Goal: Task Accomplishment & Management: Use online tool/utility

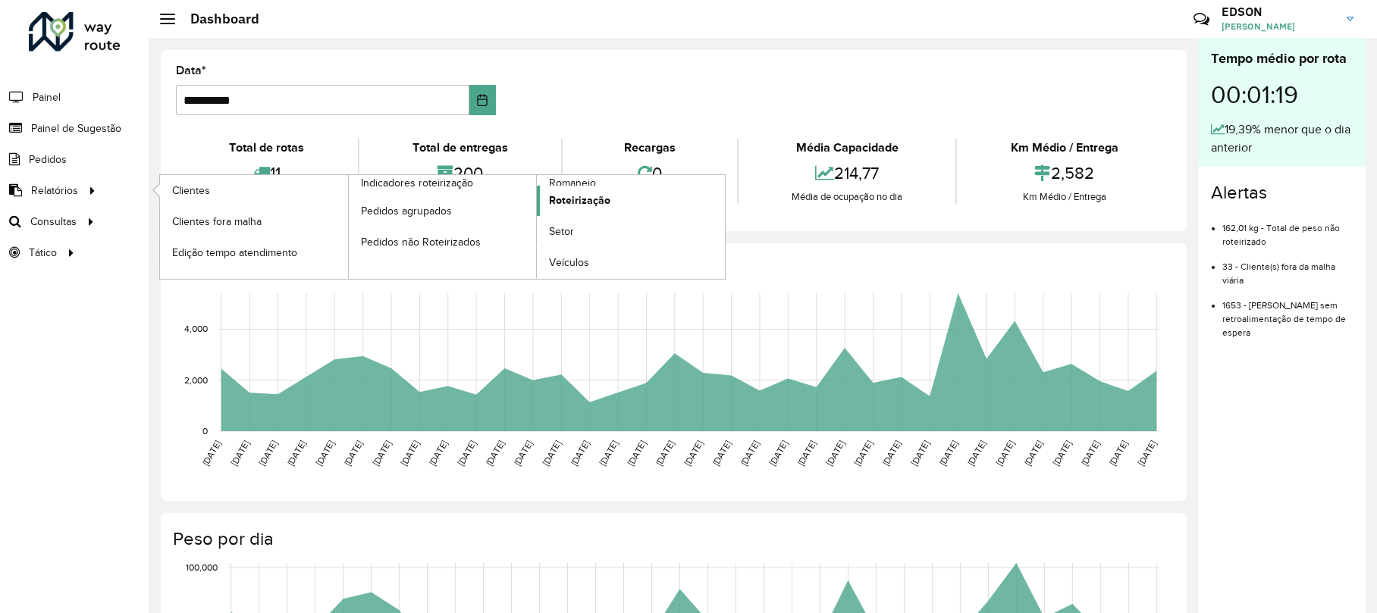
click at [564, 195] on span "Roteirização" at bounding box center [579, 201] width 61 height 16
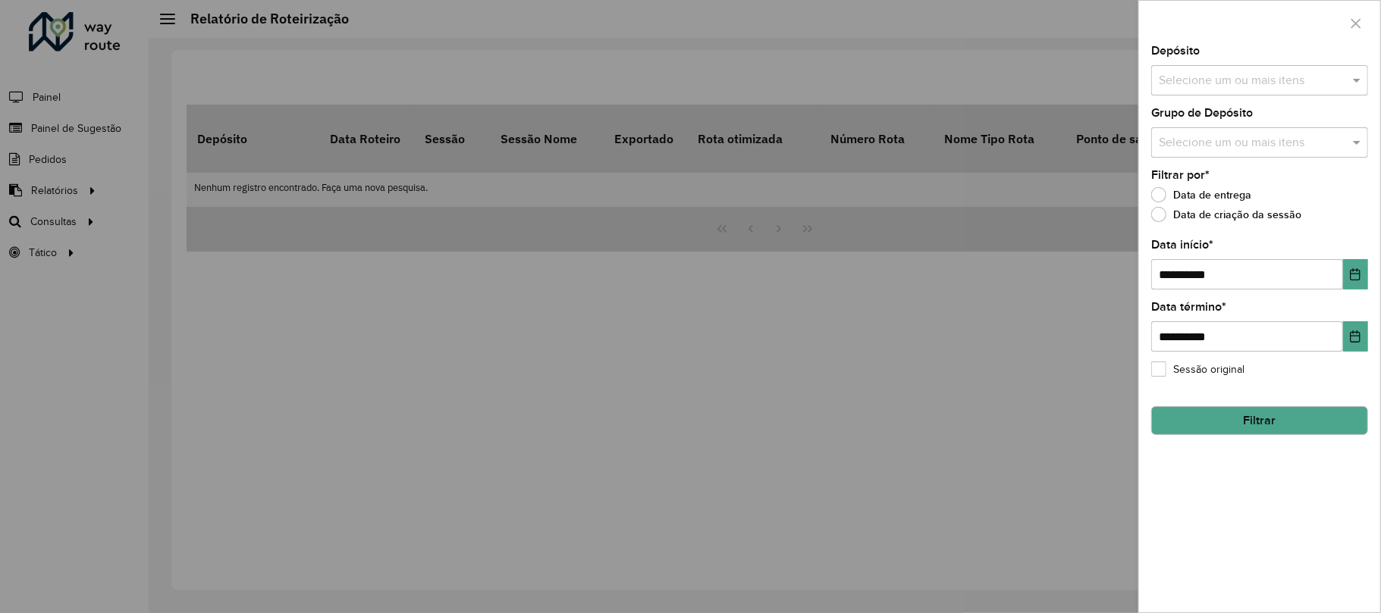
click at [1288, 134] on input "text" at bounding box center [1252, 143] width 194 height 18
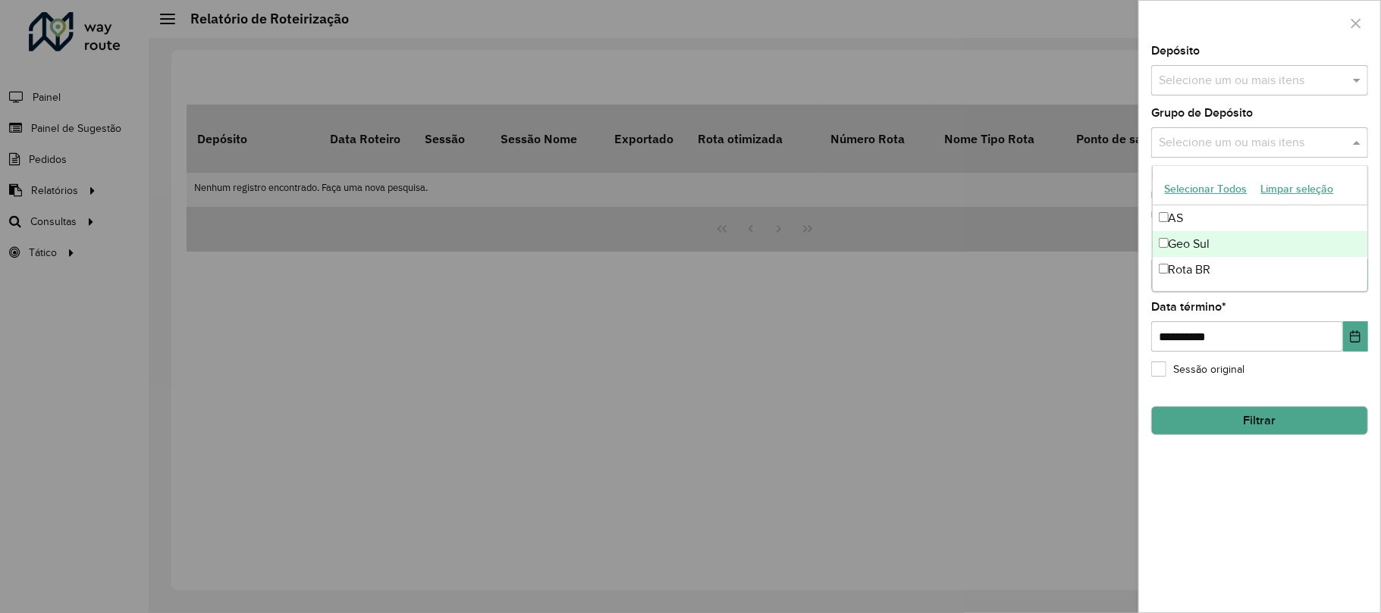
click at [1211, 246] on div "Geo Sul" at bounding box center [1260, 244] width 215 height 26
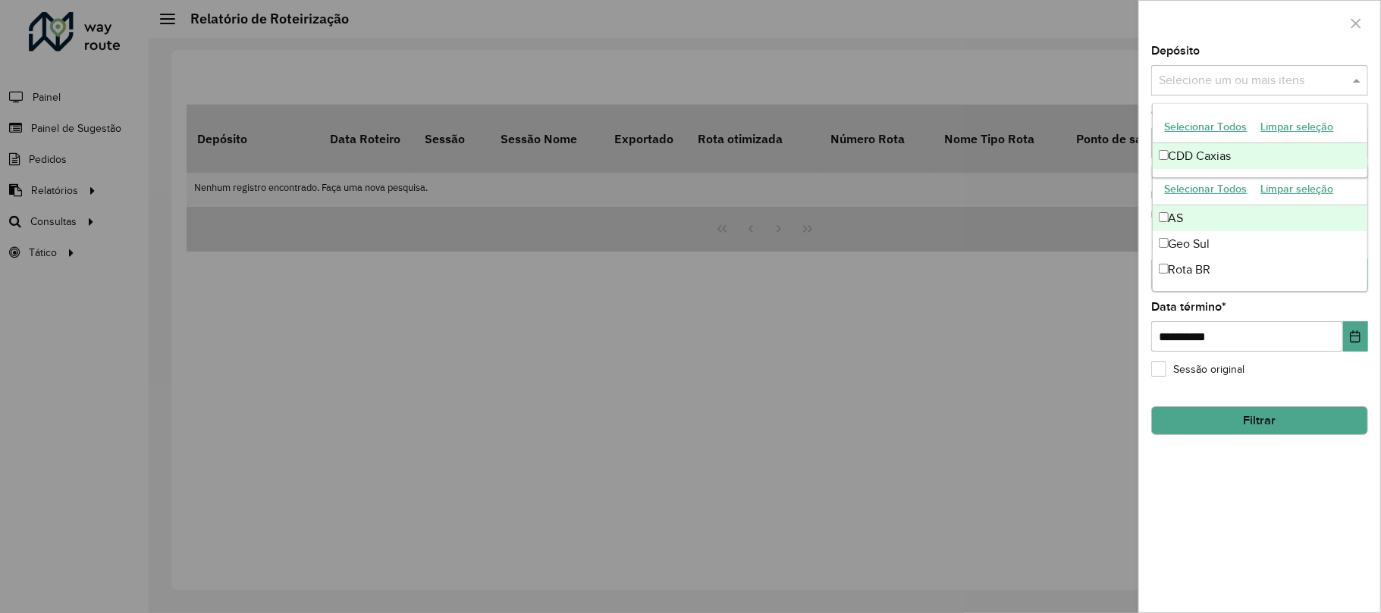
click at [1222, 82] on input "text" at bounding box center [1252, 81] width 194 height 18
click at [1198, 171] on ng-dropdown-panel "Selecionar Todos Limpar seleção CDD Caxias" at bounding box center [1260, 140] width 216 height 75
click at [1202, 159] on div "CDD Caxias" at bounding box center [1260, 156] width 215 height 26
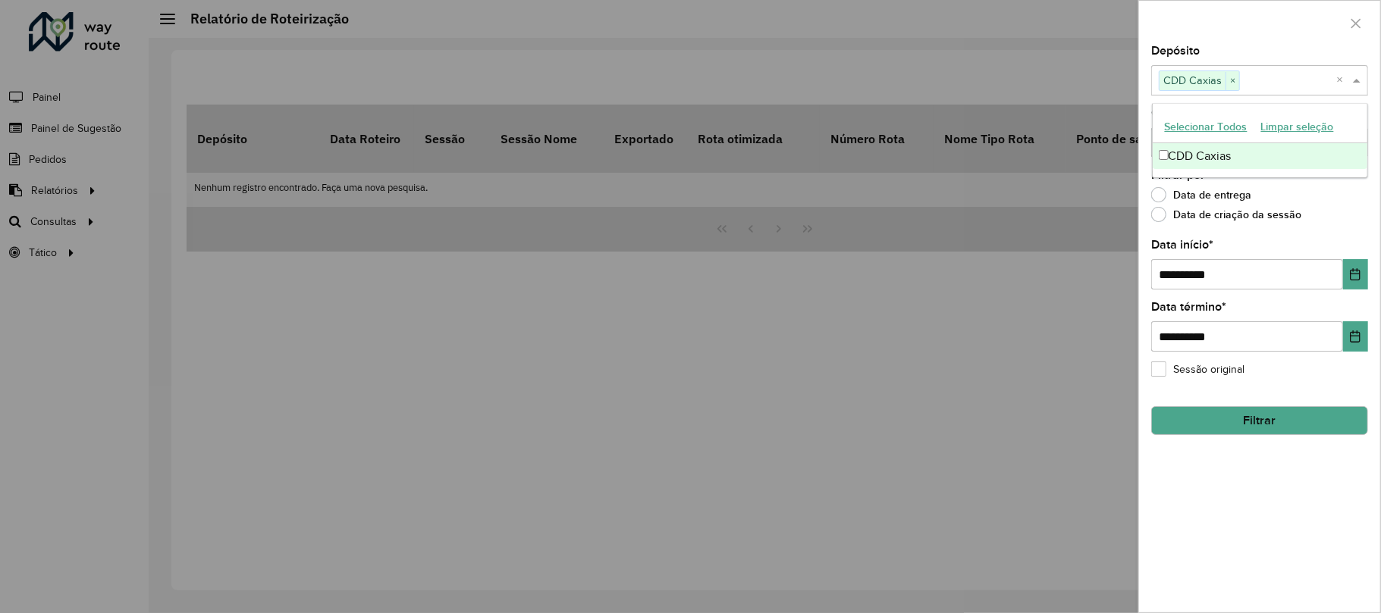
click at [932, 256] on div at bounding box center [690, 306] width 1381 height 613
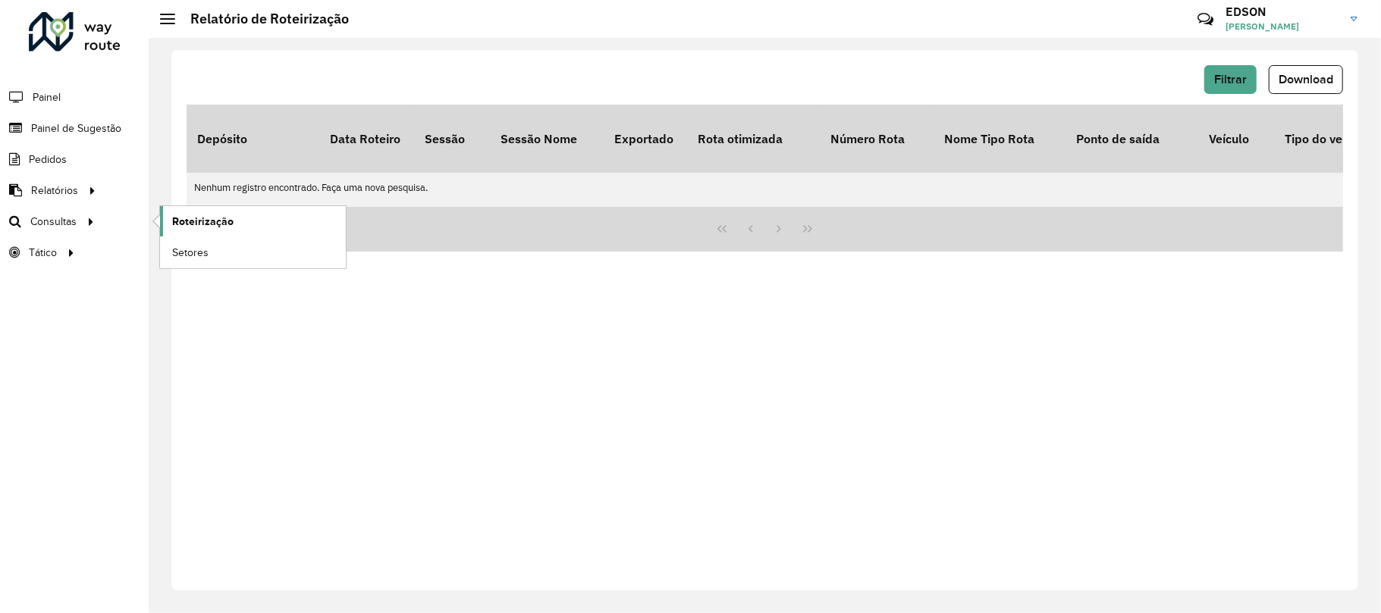
click at [179, 213] on link "Roteirização" at bounding box center [253, 221] width 186 height 30
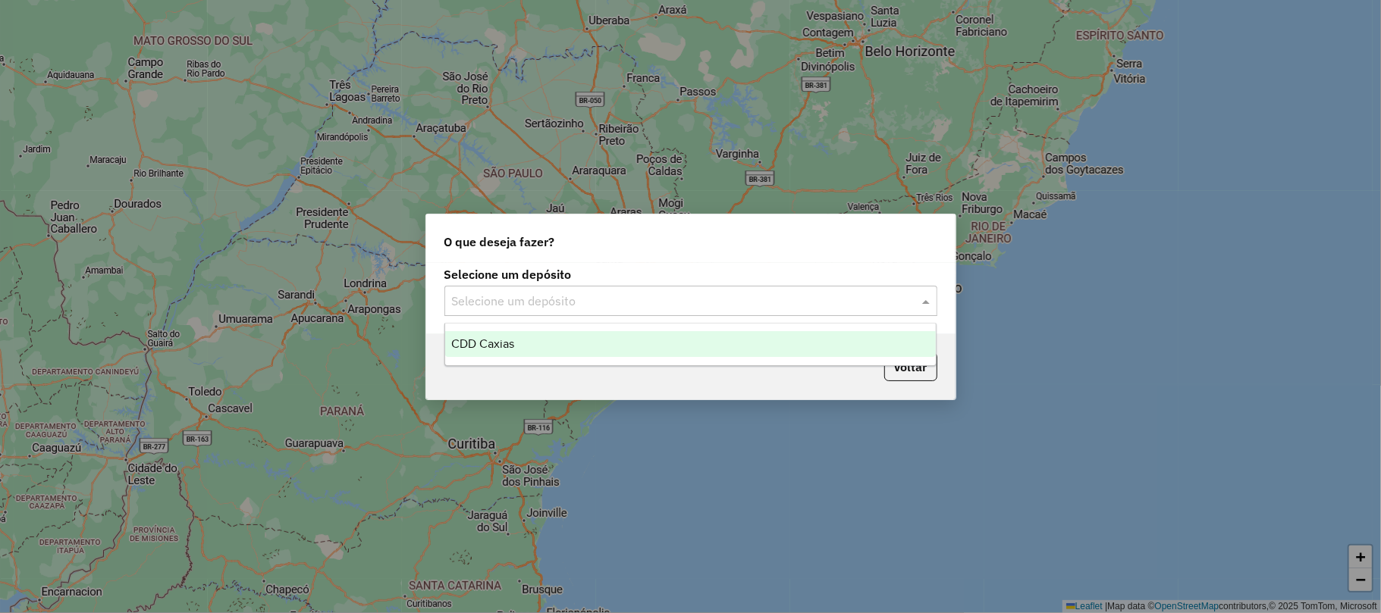
click at [549, 309] on input "text" at bounding box center [675, 302] width 447 height 18
click at [528, 335] on div "CDD Caxias" at bounding box center [690, 344] width 491 height 26
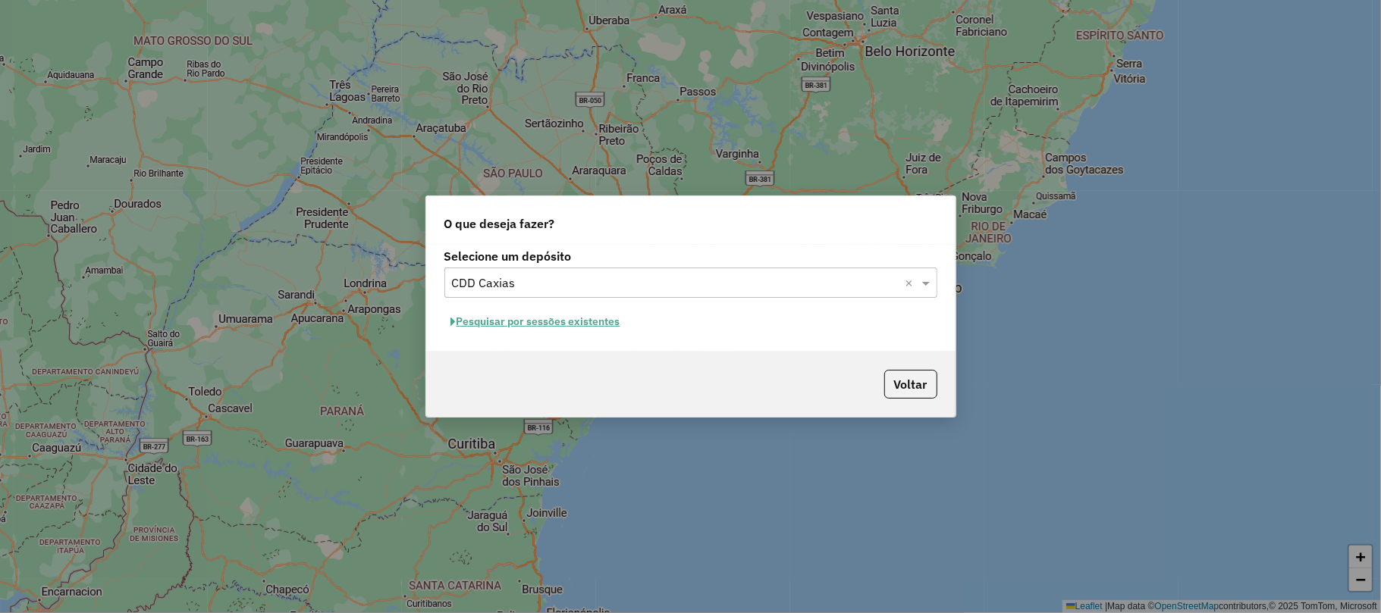
click at [558, 328] on button "Pesquisar por sessões existentes" at bounding box center [535, 322] width 183 height 24
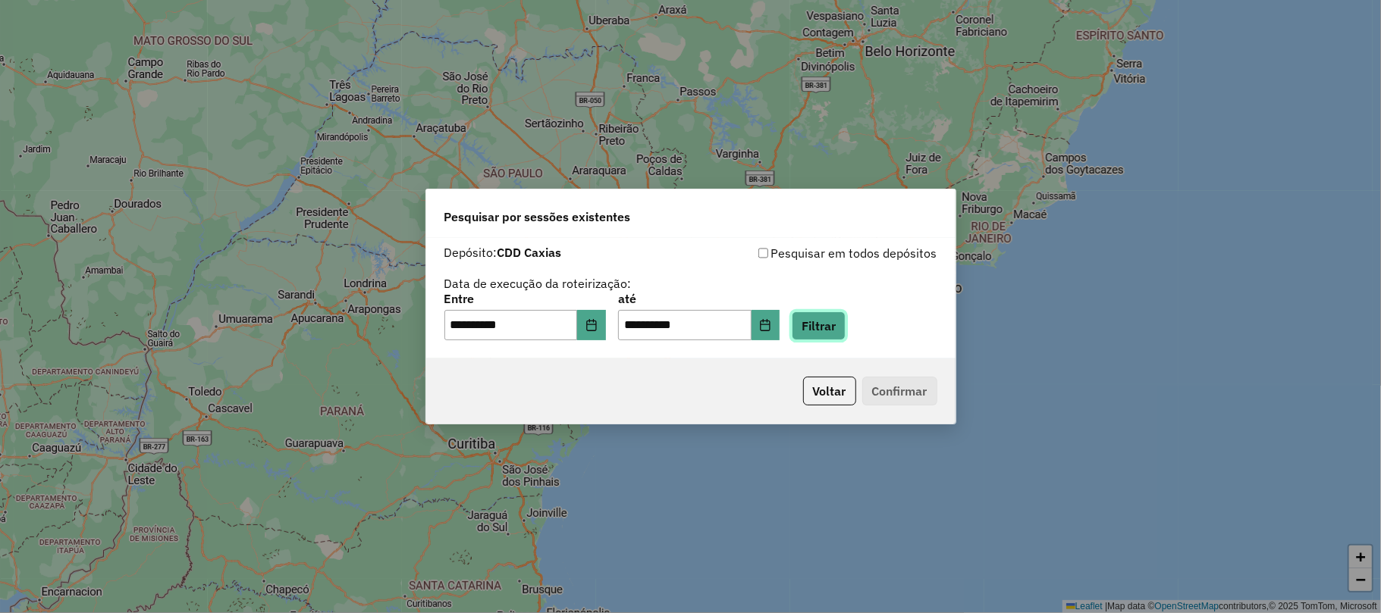
click at [833, 316] on button "Filtrar" at bounding box center [819, 326] width 54 height 29
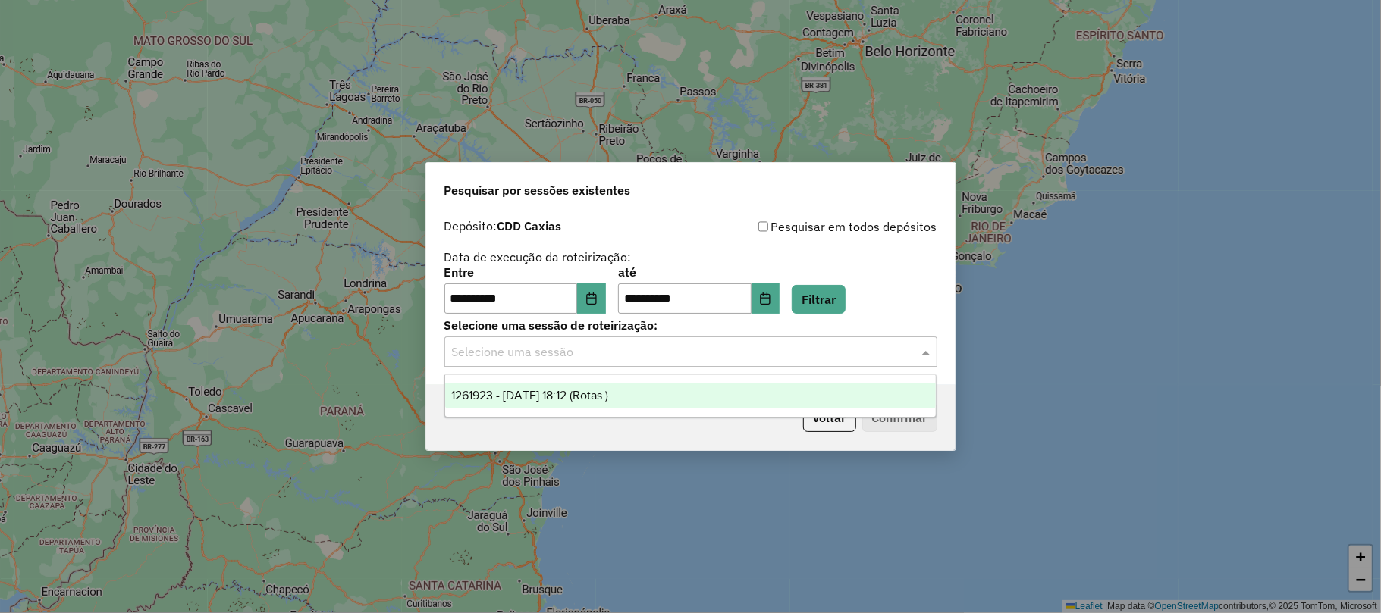
click at [623, 359] on input "text" at bounding box center [675, 353] width 447 height 18
click at [571, 397] on span "1261923 - 09/09/2025 18:12 (Rotas )" at bounding box center [529, 395] width 157 height 13
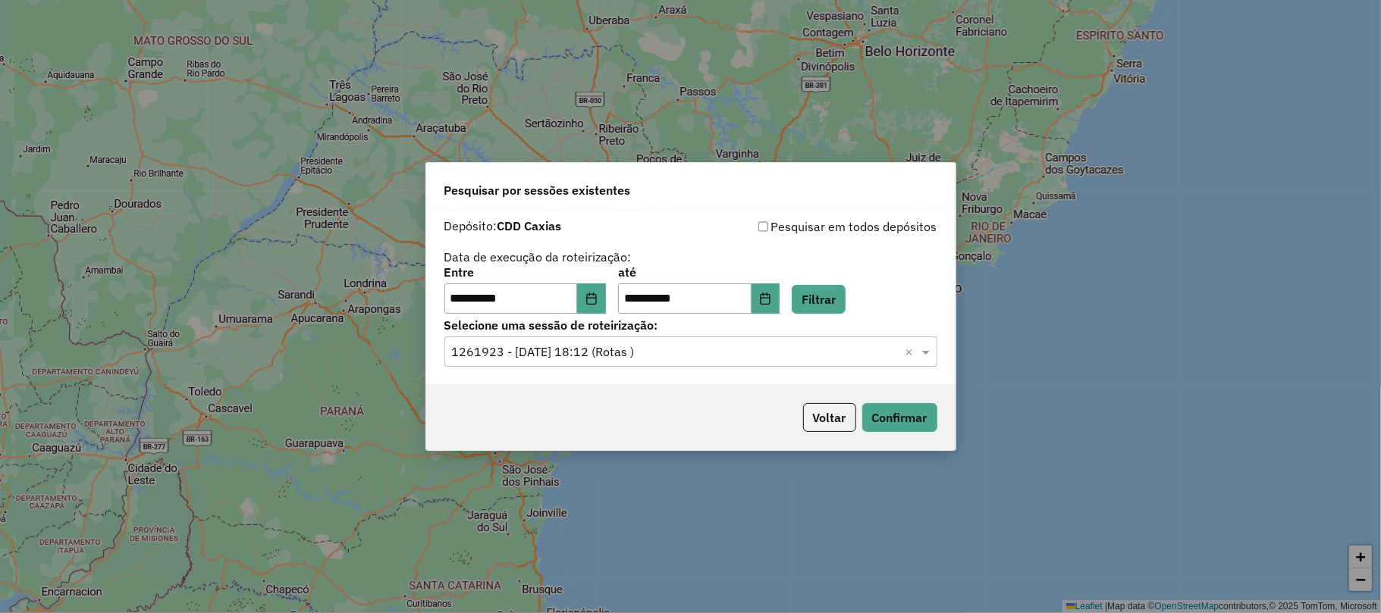
click at [896, 402] on div "Voltar Confirmar" at bounding box center [690, 417] width 529 height 65
click at [880, 414] on button "Confirmar" at bounding box center [899, 417] width 75 height 29
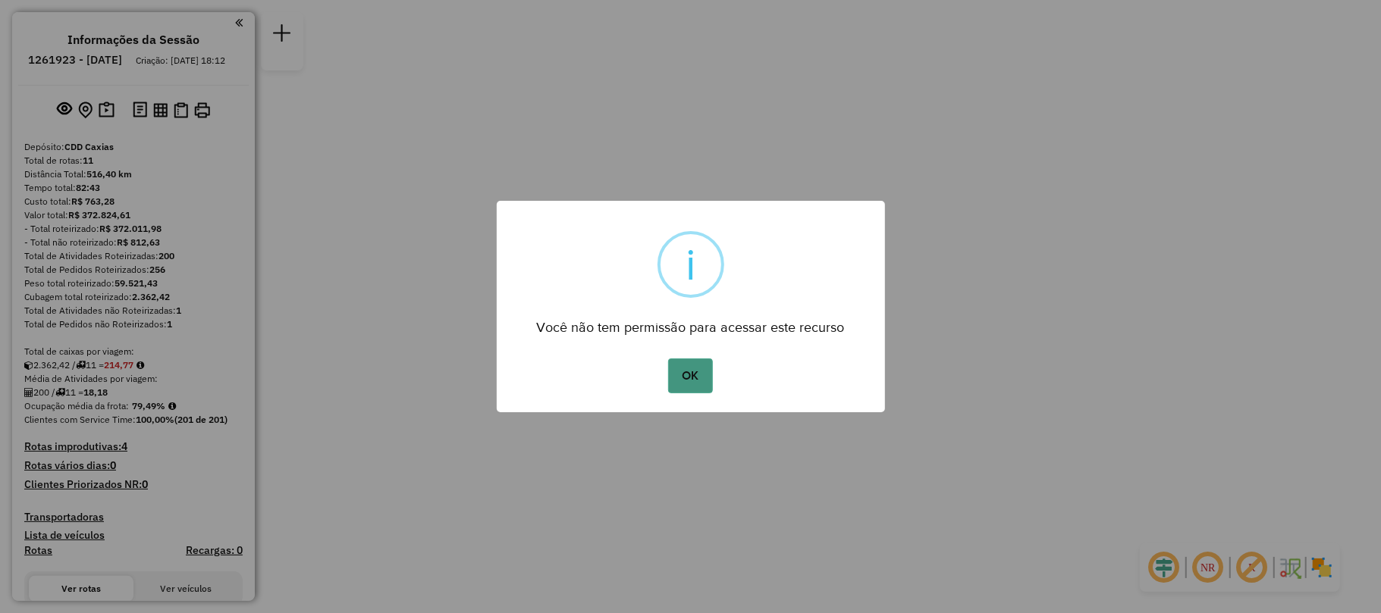
click at [707, 383] on button "OK" at bounding box center [690, 376] width 45 height 35
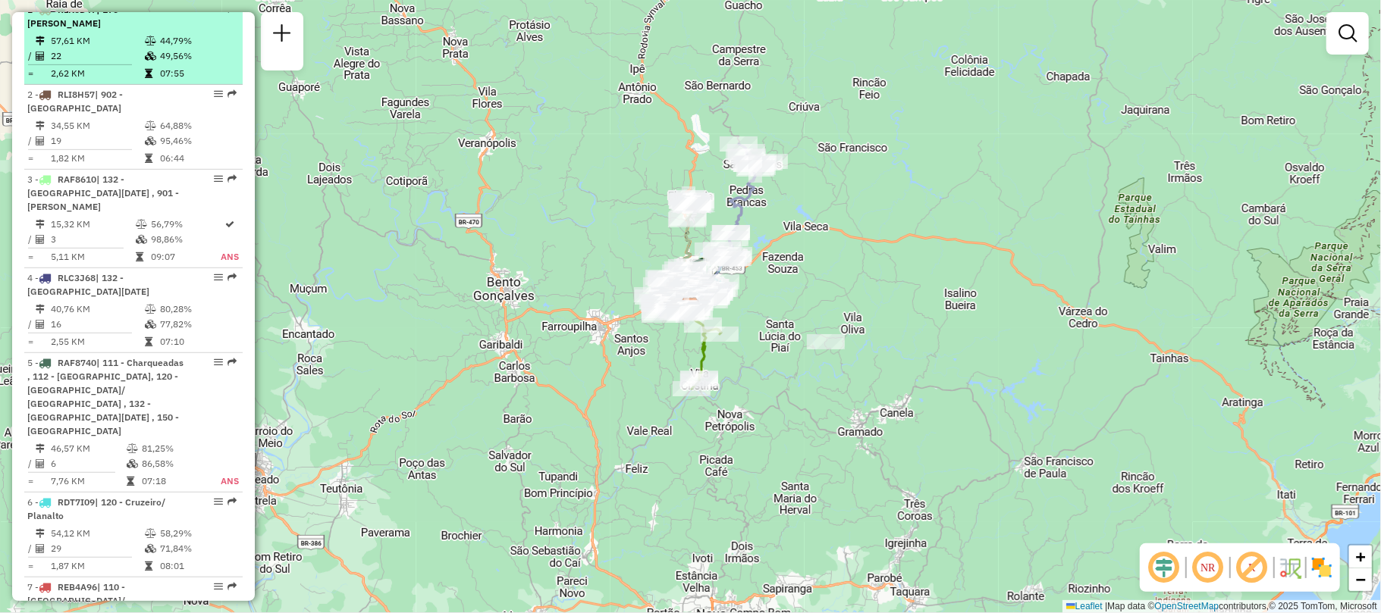
scroll to position [707, 0]
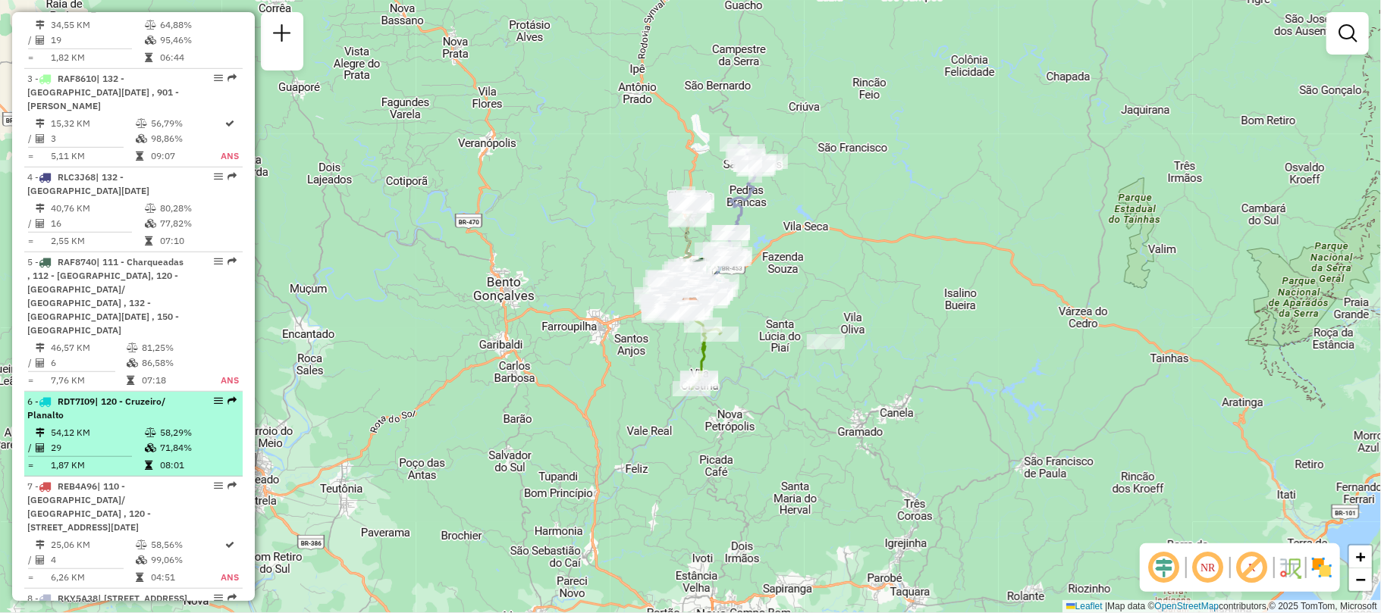
drag, startPoint x: 140, startPoint y: 382, endPoint x: 110, endPoint y: 398, distance: 34.3
click at [110, 425] on td "54,12 KM" at bounding box center [97, 432] width 94 height 15
select select "**********"
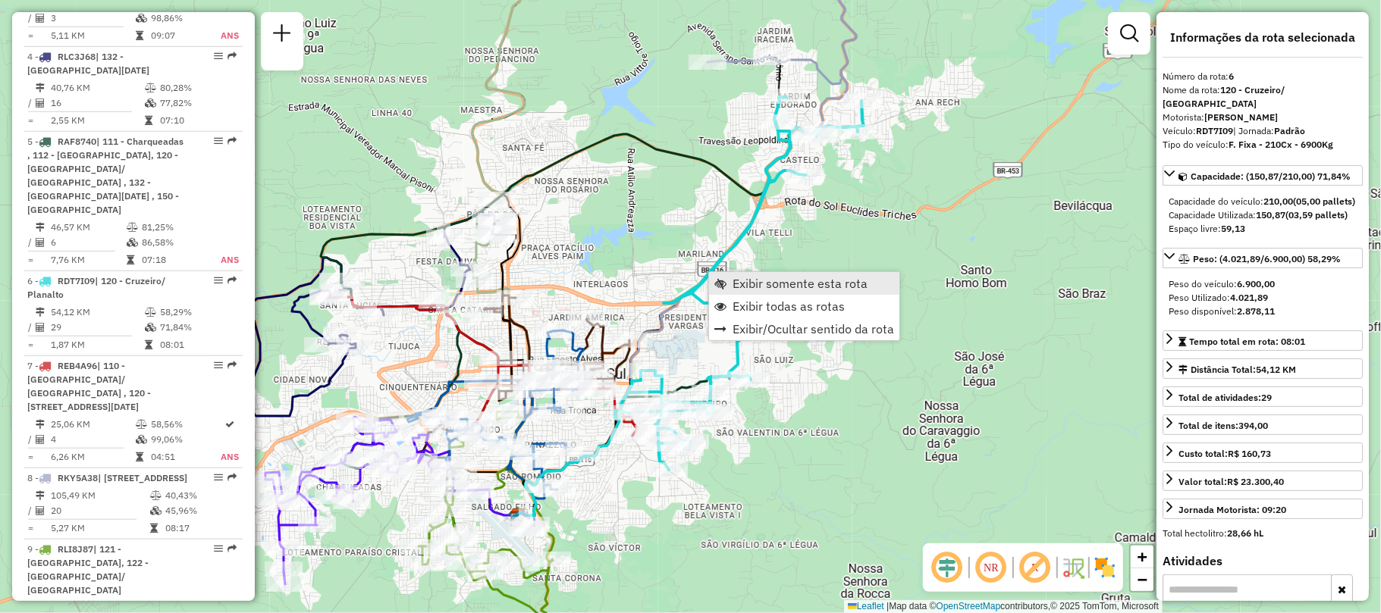
scroll to position [1047, 0]
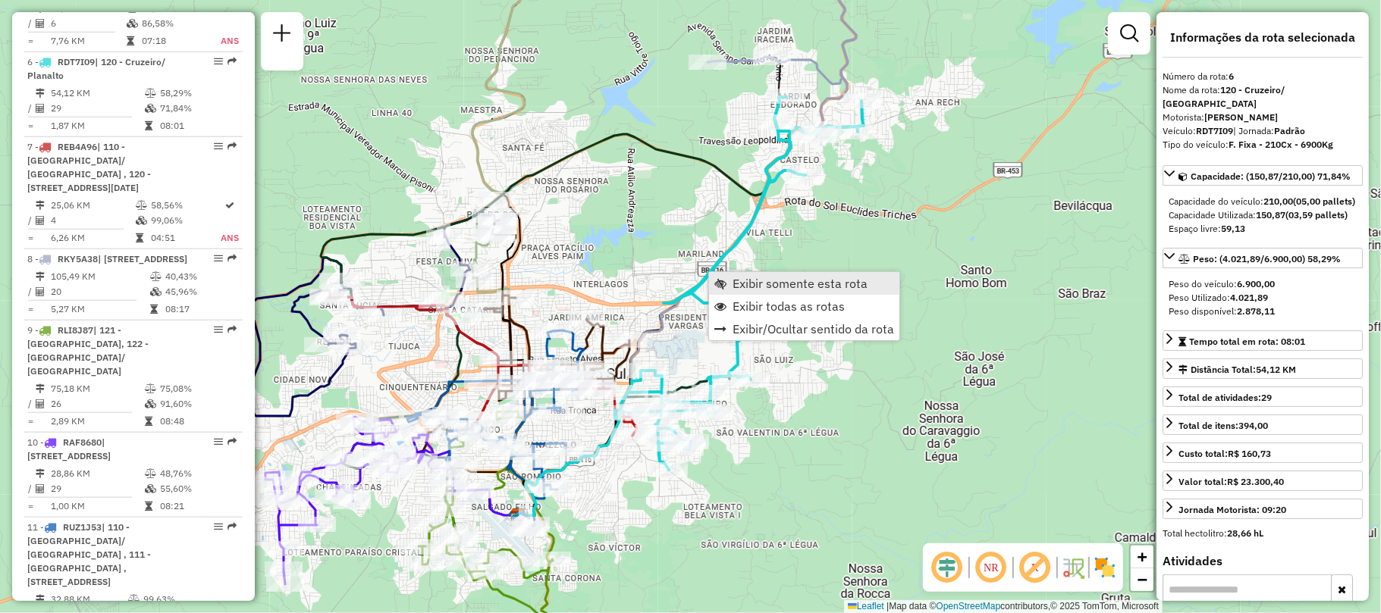
click at [753, 282] on span "Exibir somente esta rota" at bounding box center [800, 284] width 135 height 12
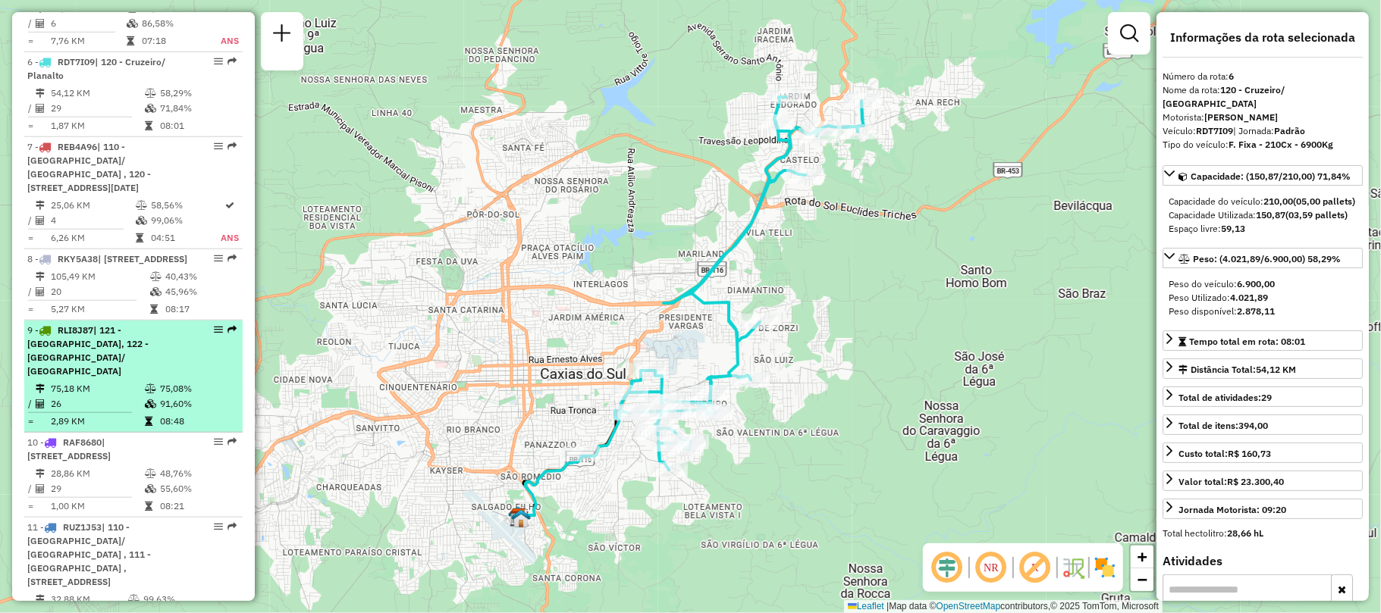
scroll to position [1148, 0]
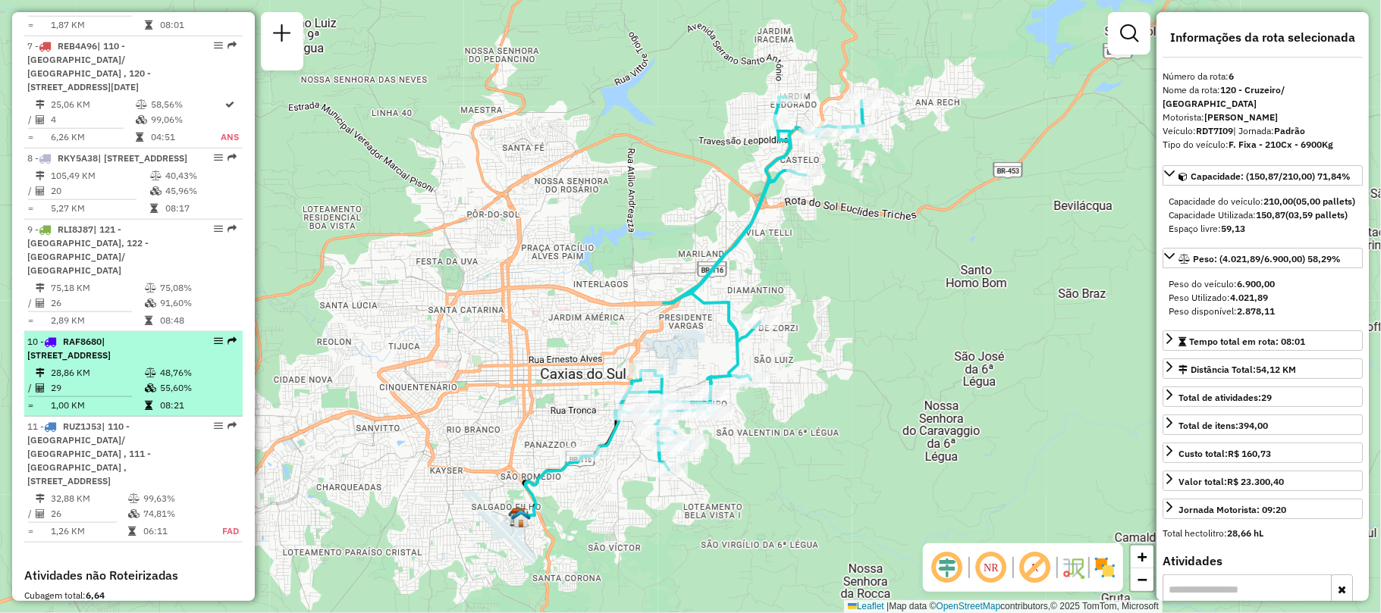
click at [130, 365] on td "28,86 KM" at bounding box center [97, 372] width 94 height 15
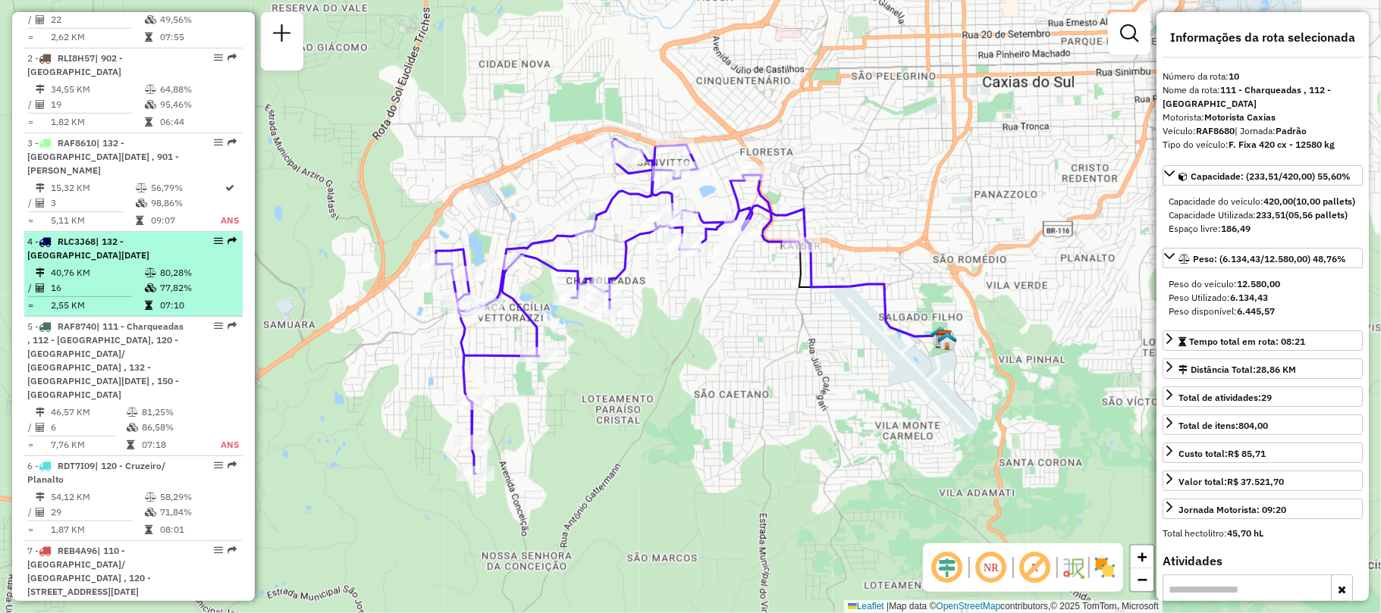
scroll to position [744, 0]
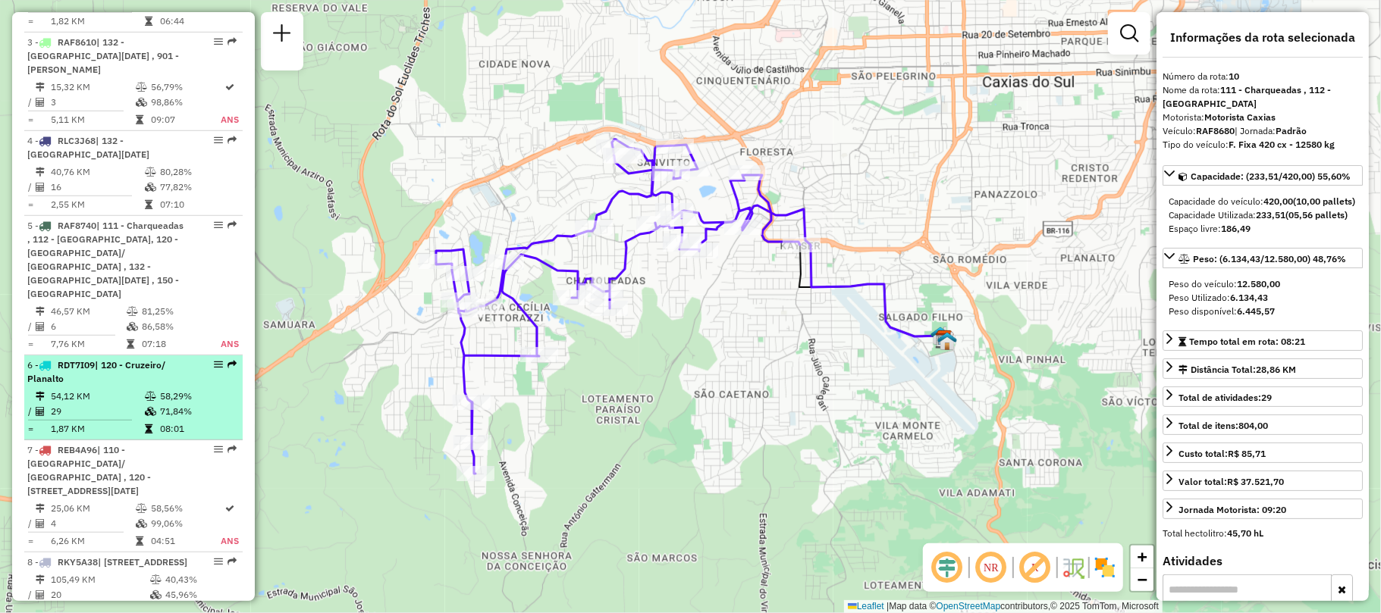
click at [132, 359] on div "6 - RDT7I09 | 120 - Cruzeiro/ Planalto" at bounding box center [107, 372] width 161 height 27
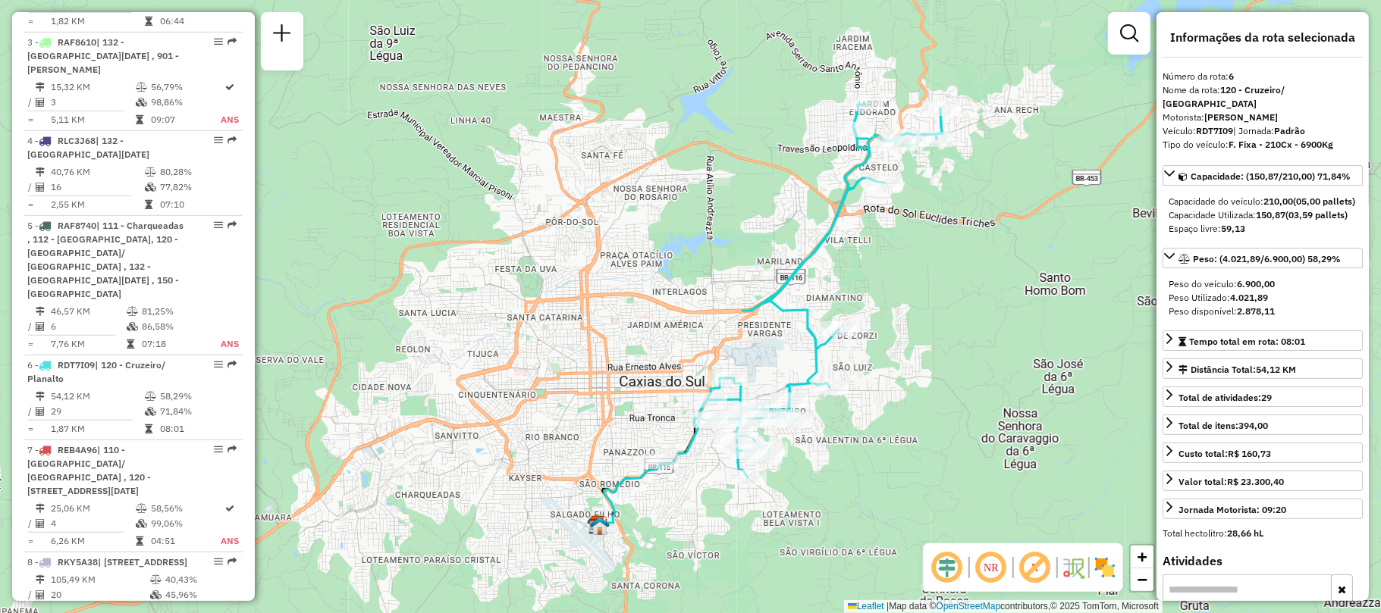
drag, startPoint x: 908, startPoint y: 280, endPoint x: 911, endPoint y: 352, distance: 72.1
click at [911, 352] on div "Janela de atendimento Grade de atendimento Capacidade Transportadoras Veículos …" at bounding box center [690, 306] width 1381 height 613
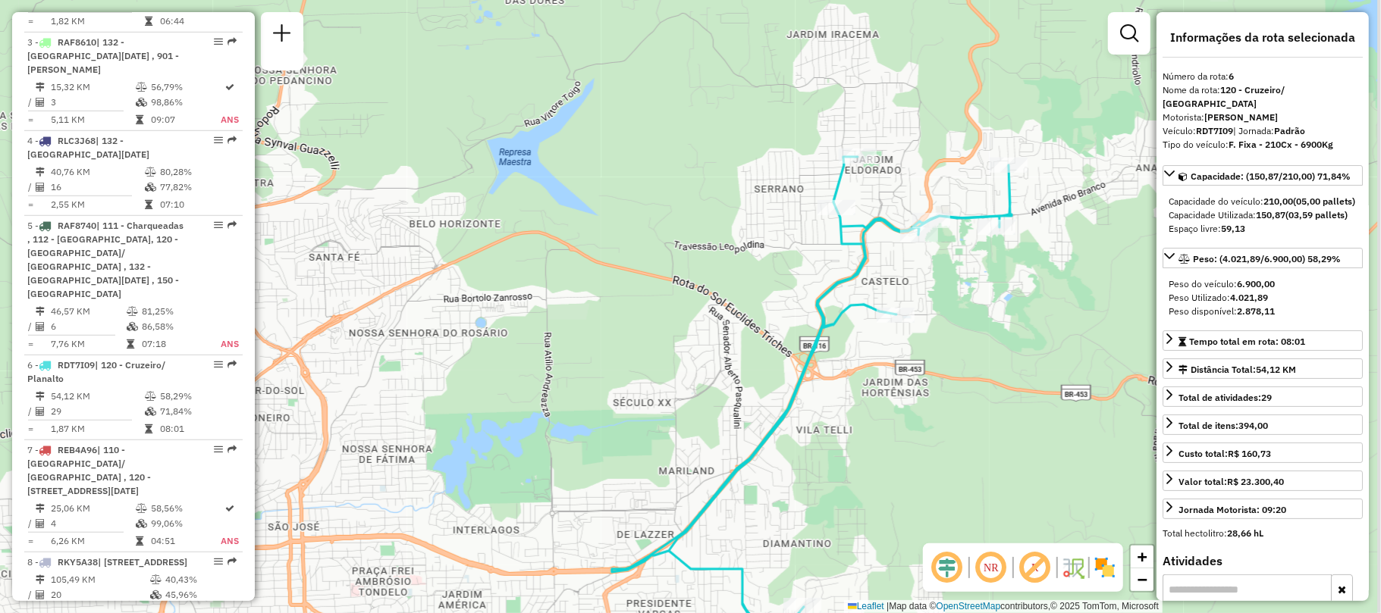
drag, startPoint x: 819, startPoint y: 201, endPoint x: 786, endPoint y: 275, distance: 80.5
click at [786, 275] on div "Janela de atendimento Grade de atendimento Capacidade Transportadoras Veículos …" at bounding box center [690, 306] width 1381 height 613
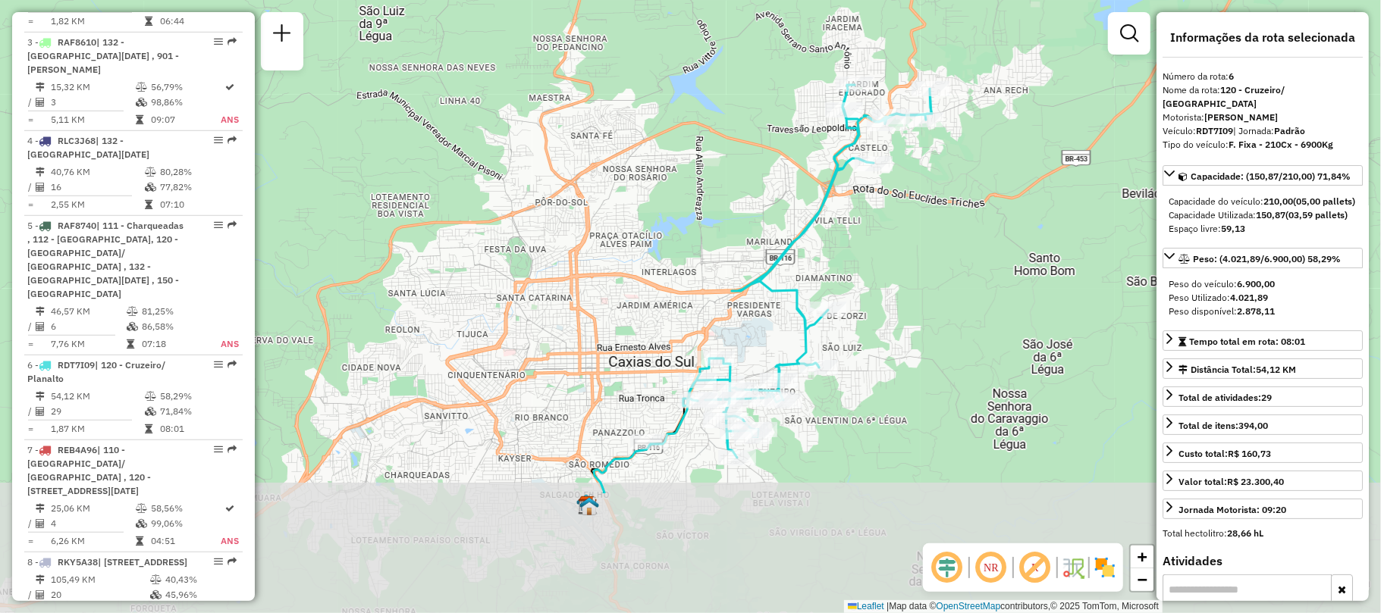
drag, startPoint x: 786, startPoint y: 409, endPoint x: 695, endPoint y: 177, distance: 249.2
click at [695, 177] on div "Janela de atendimento Grade de atendimento Capacidade Transportadoras Veículos …" at bounding box center [690, 306] width 1381 height 613
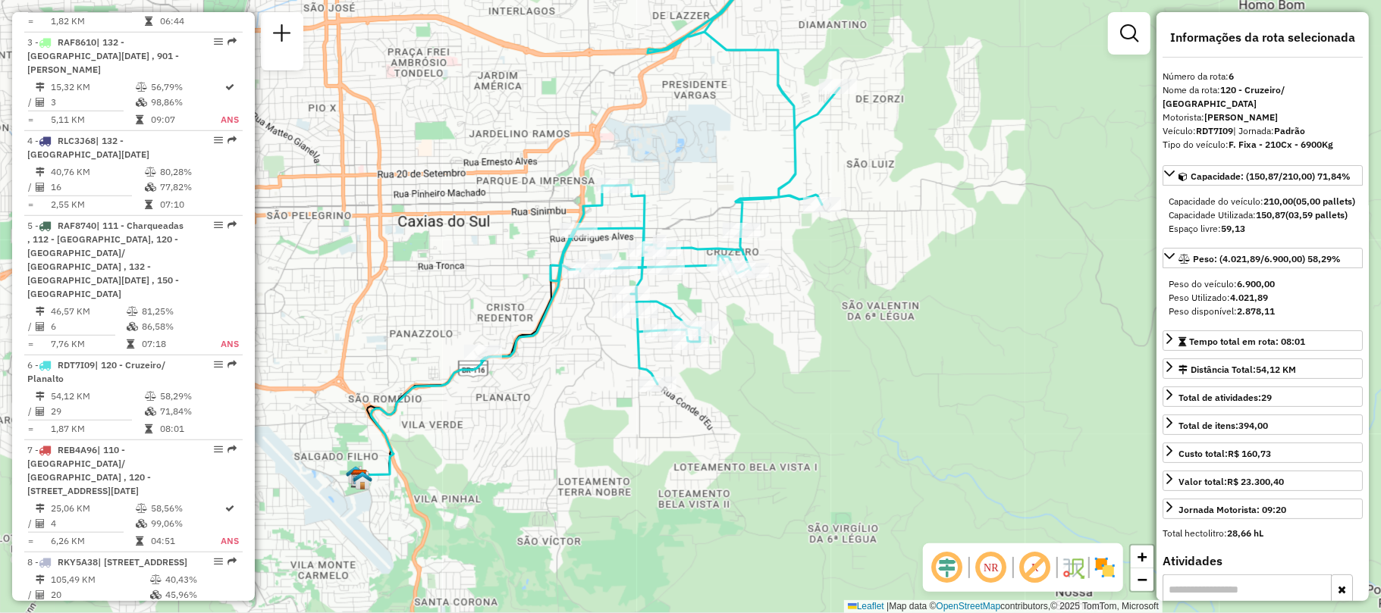
drag, startPoint x: 798, startPoint y: 393, endPoint x: 828, endPoint y: 376, distance: 34.6
click at [828, 376] on div "Janela de atendimento Grade de atendimento Capacidade Transportadoras Veículos …" at bounding box center [690, 306] width 1381 height 613
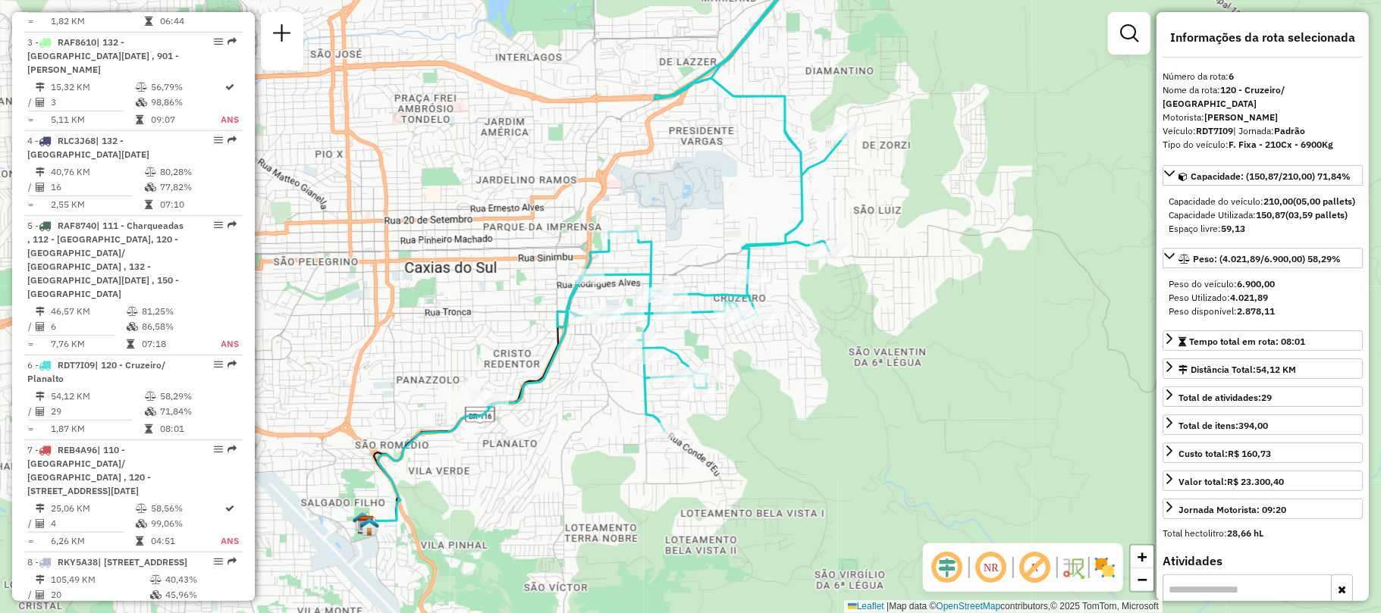
drag, startPoint x: 805, startPoint y: 319, endPoint x: 811, endPoint y: 365, distance: 46.8
click at [811, 365] on div "Janela de atendimento Grade de atendimento Capacidade Transportadoras Veículos …" at bounding box center [690, 306] width 1381 height 613
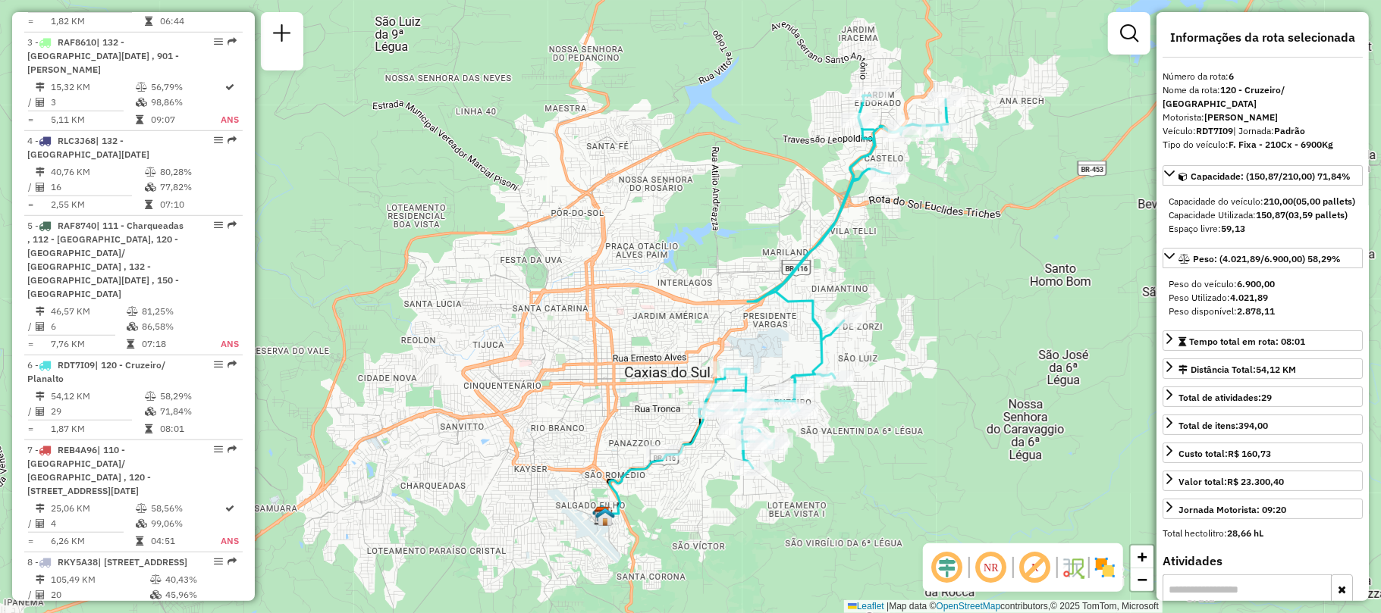
drag, startPoint x: 869, startPoint y: 299, endPoint x: 875, endPoint y: 381, distance: 82.1
click at [875, 381] on div "Janela de atendimento Grade de atendimento Capacidade Transportadoras Veículos …" at bounding box center [690, 306] width 1381 height 613
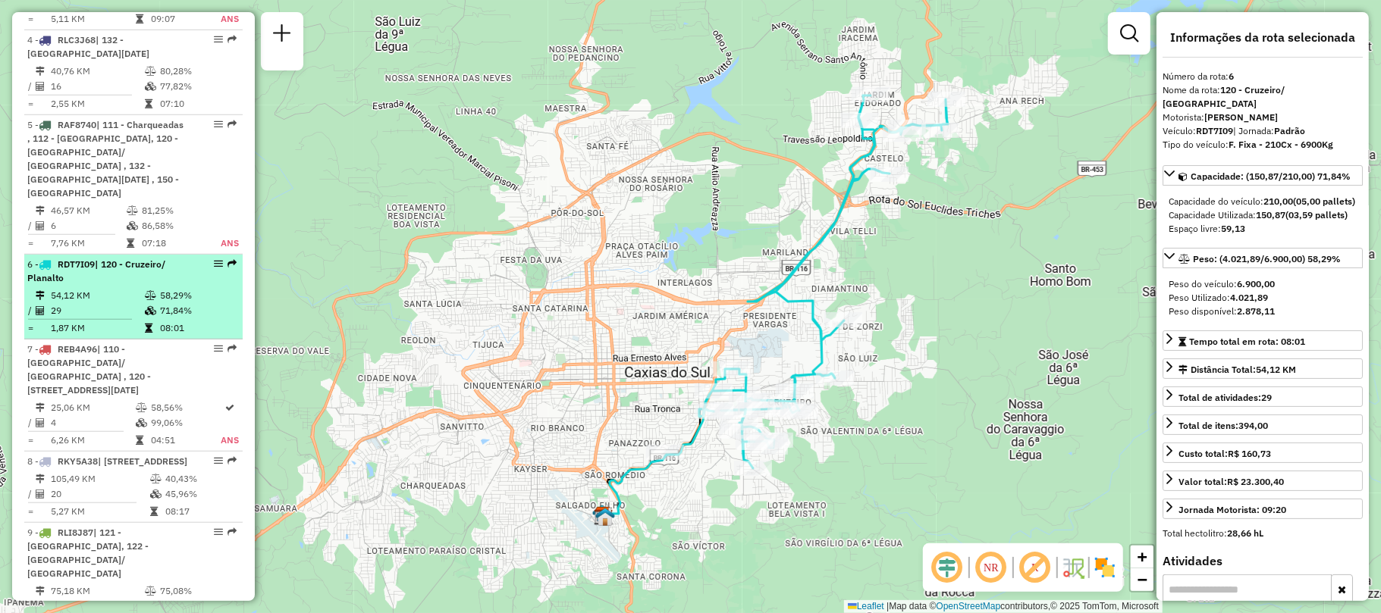
scroll to position [946, 0]
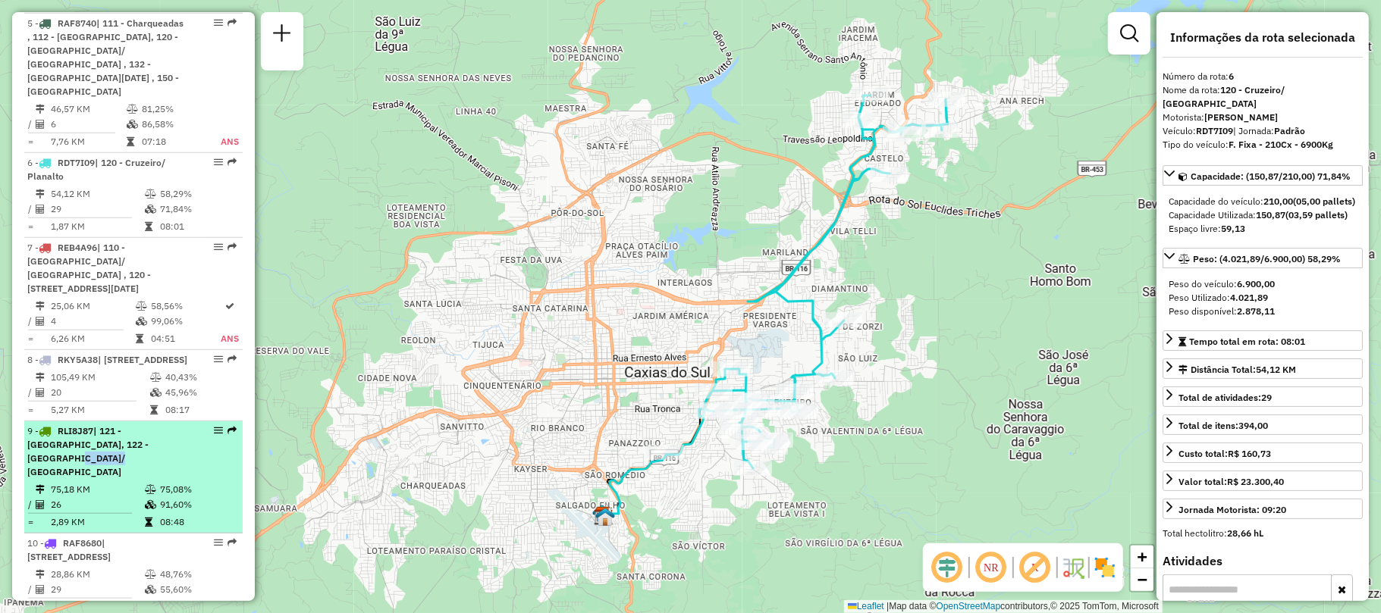
click at [146, 428] on div "9 - RLI8J87 | 121 - Santa Corona, 122 - Panazzolo/ São Caetano" at bounding box center [107, 452] width 161 height 55
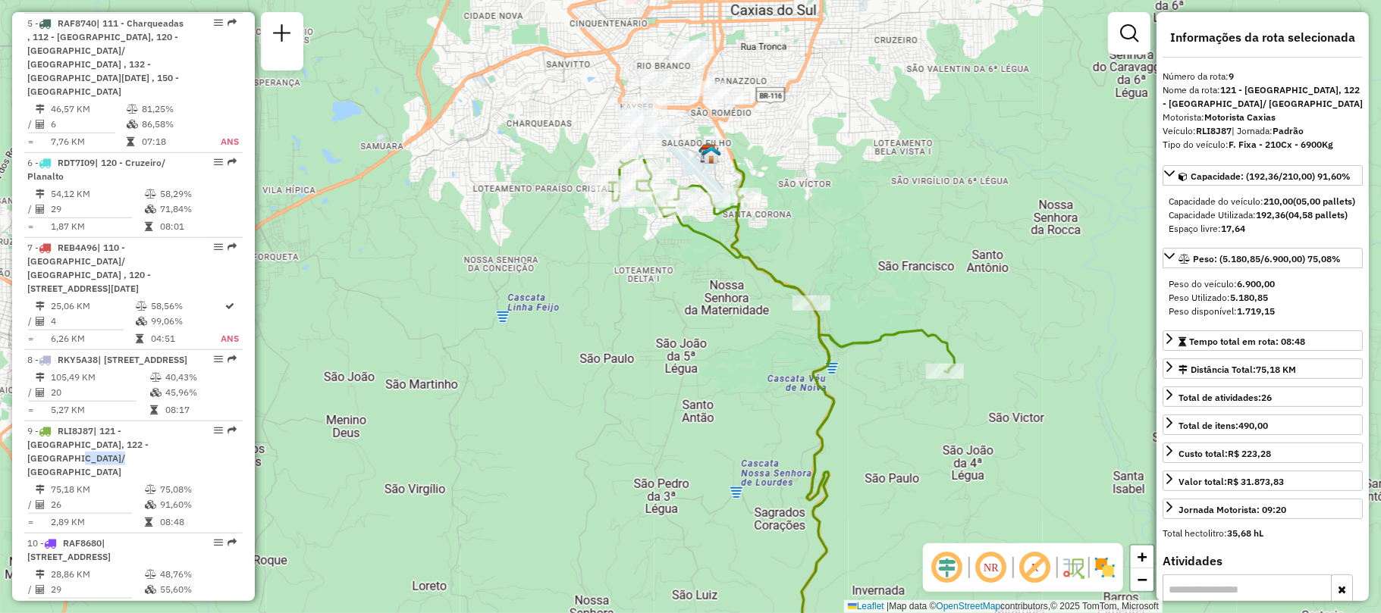
drag, startPoint x: 629, startPoint y: 249, endPoint x: 664, endPoint y: 416, distance: 169.8
click at [698, 471] on div "Janela de atendimento Grade de atendimento Capacidade Transportadoras Veículos …" at bounding box center [690, 306] width 1381 height 613
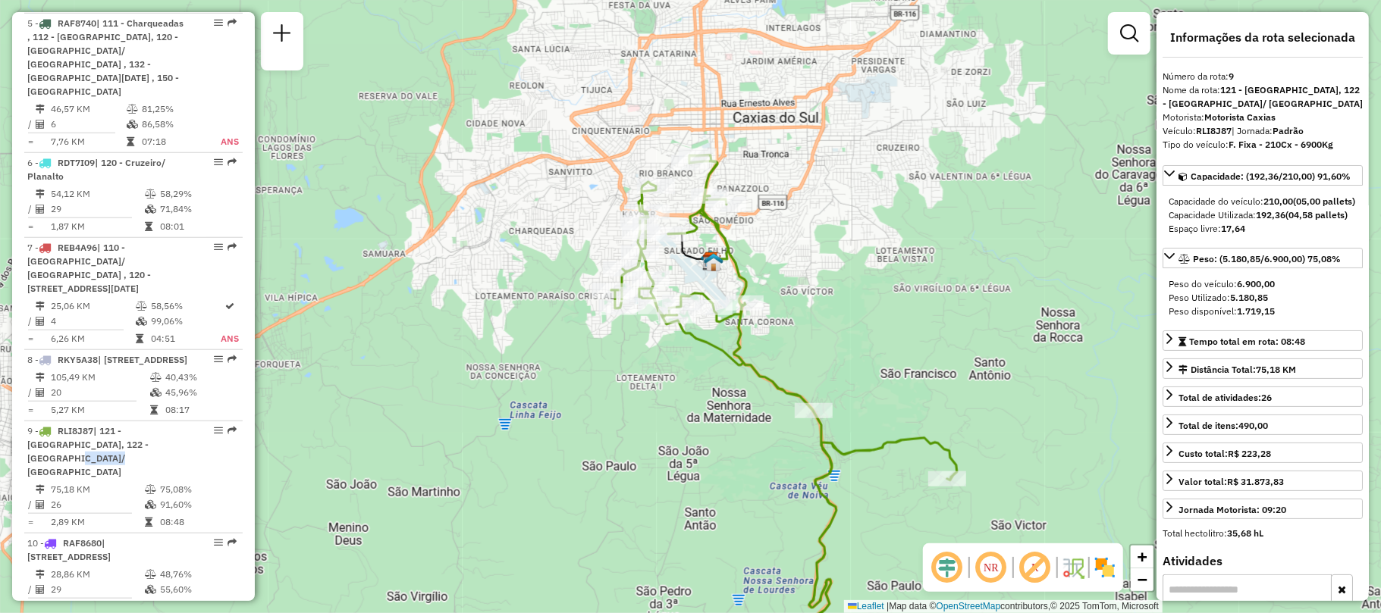
drag, startPoint x: 513, startPoint y: 144, endPoint x: 517, endPoint y: 232, distance: 88.0
click at [517, 232] on div "Janela de atendimento Grade de atendimento Capacidade Transportadoras Veículos …" at bounding box center [690, 306] width 1381 height 613
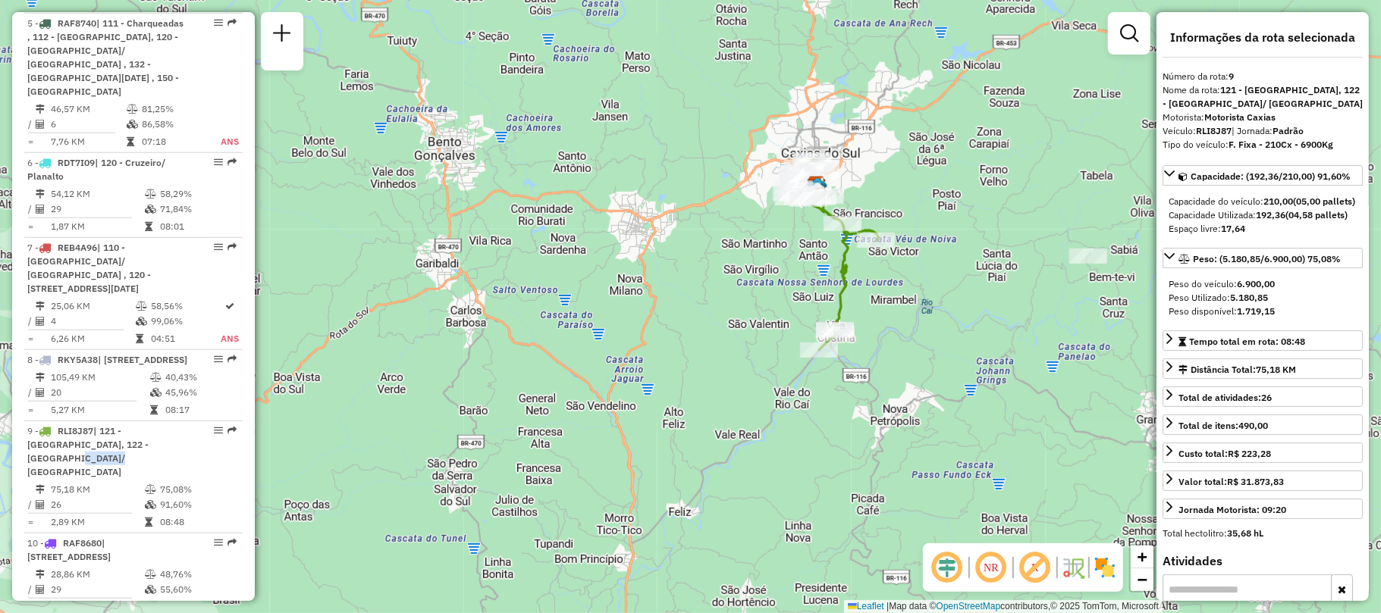
drag, startPoint x: 842, startPoint y: 459, endPoint x: 899, endPoint y: 265, distance: 201.8
click at [896, 268] on div "Janela de atendimento Grade de atendimento Capacidade Transportadoras Veículos …" at bounding box center [690, 306] width 1381 height 613
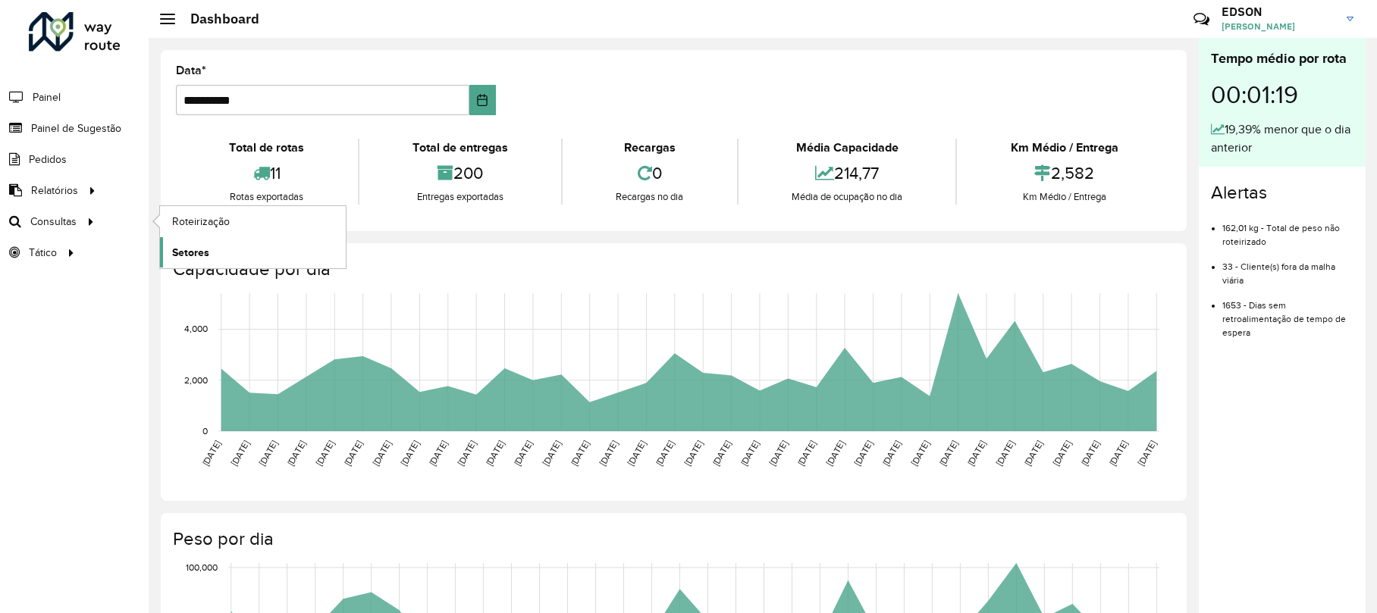
click at [200, 246] on span "Setores" at bounding box center [190, 253] width 37 height 16
